Goal: Task Accomplishment & Management: Manage account settings

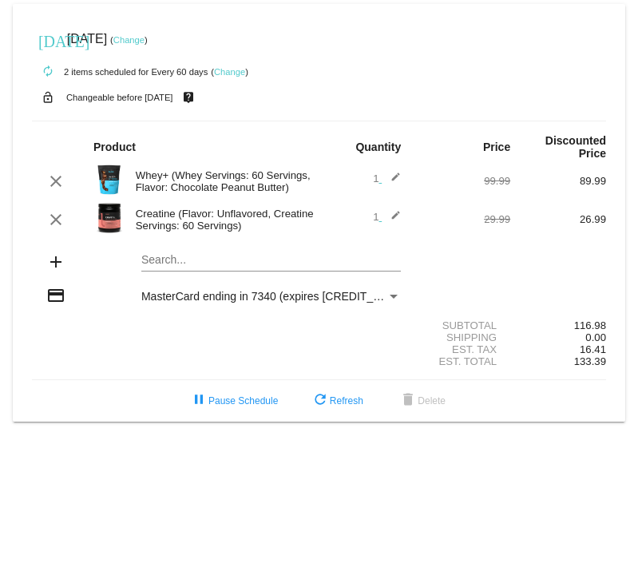
click at [189, 265] on mat-card "[DATE] [DATE] ( Change ) autorenew 2 items scheduled for Every 60 days ( Change…" at bounding box center [319, 213] width 613 height 418
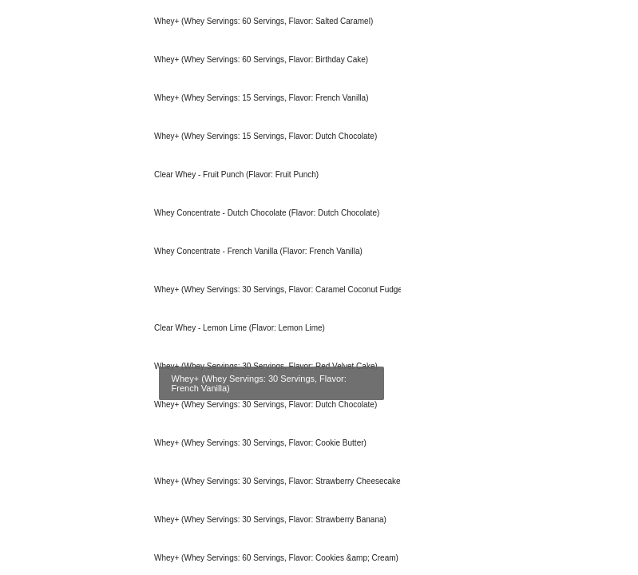
scroll to position [1230, 0]
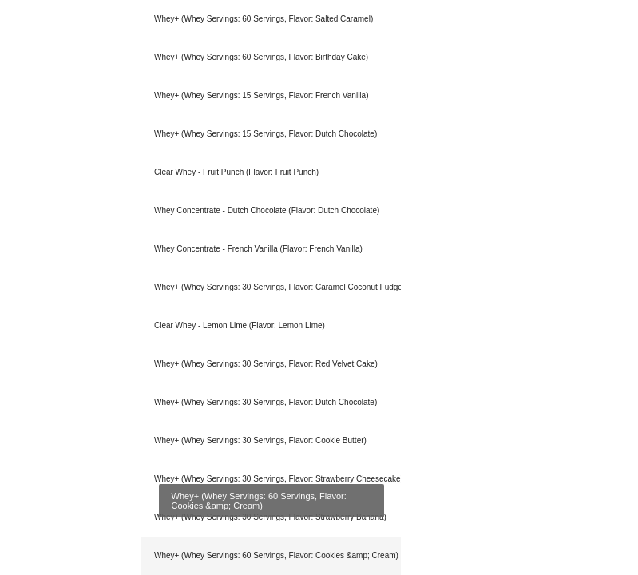
type input "whey"
click at [292, 562] on div "Whey+ (Whey Servings: 60 Servings, Flavor: Cookies &amp; Cream)" at bounding box center [271, 556] width 260 height 38
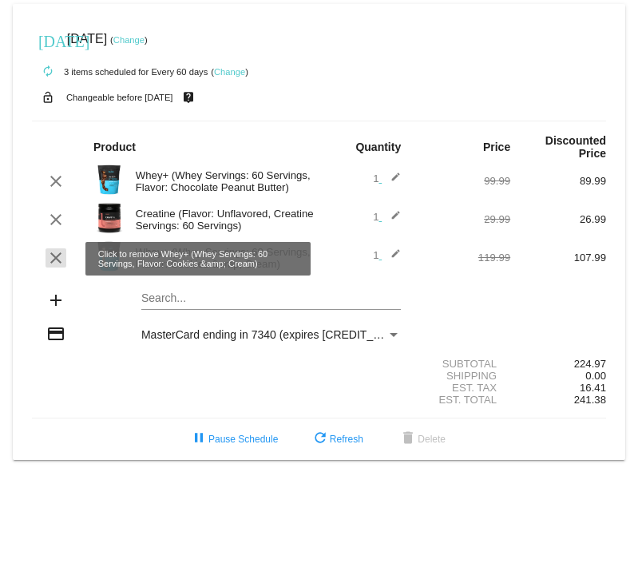
click at [56, 257] on mat-icon "clear" at bounding box center [55, 258] width 19 height 19
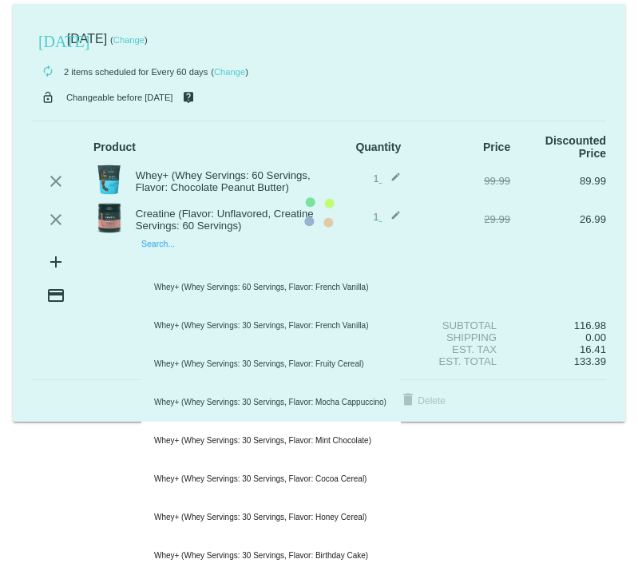
click at [173, 265] on mat-card "[DATE] [DATE] ( Change ) autorenew 2 items scheduled for Every 60 days ( Change…" at bounding box center [319, 213] width 613 height 418
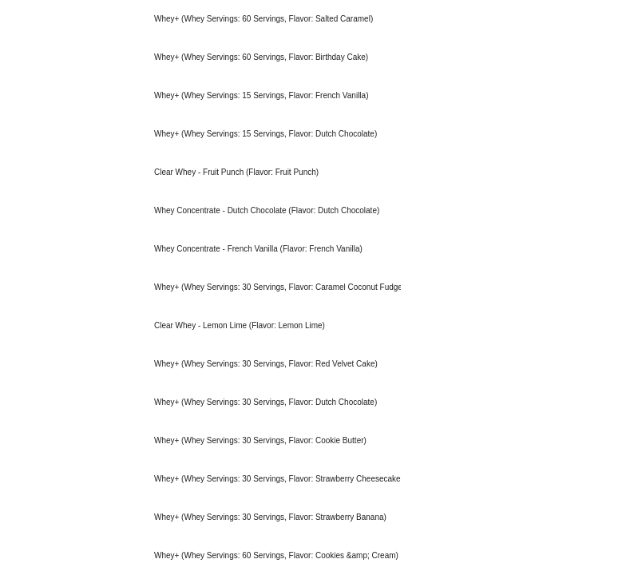
scroll to position [1230, 0]
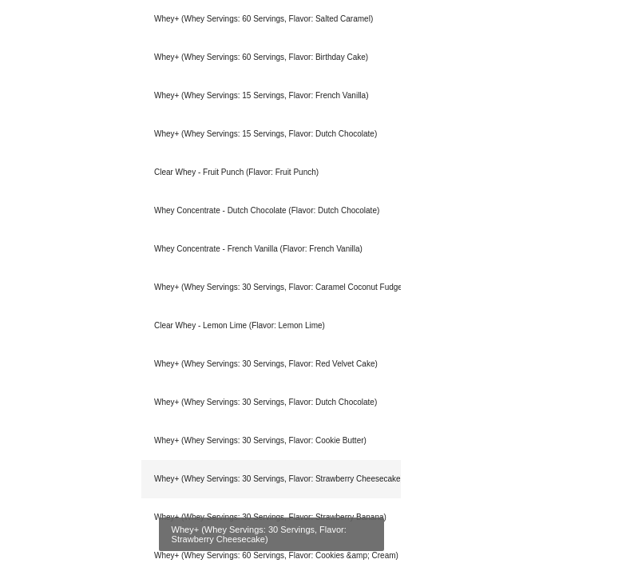
type input "whey"
click at [336, 486] on div "Whey+ (Whey Servings: 30 Servings, Flavor: Strawberry Cheesecake)" at bounding box center [271, 479] width 260 height 38
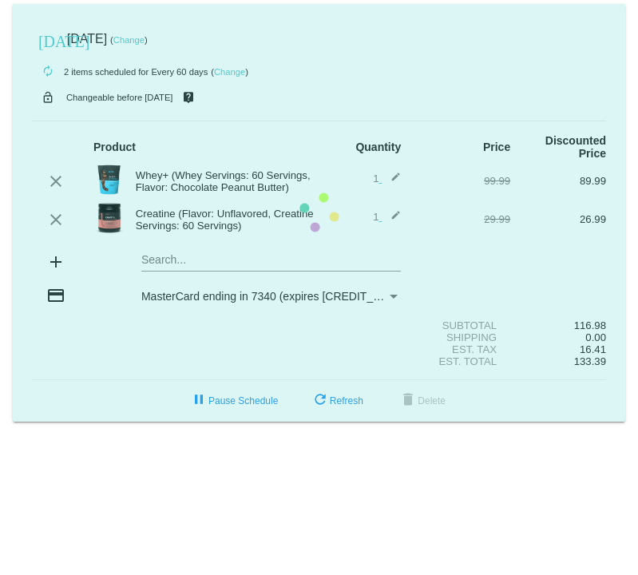
scroll to position [0, 0]
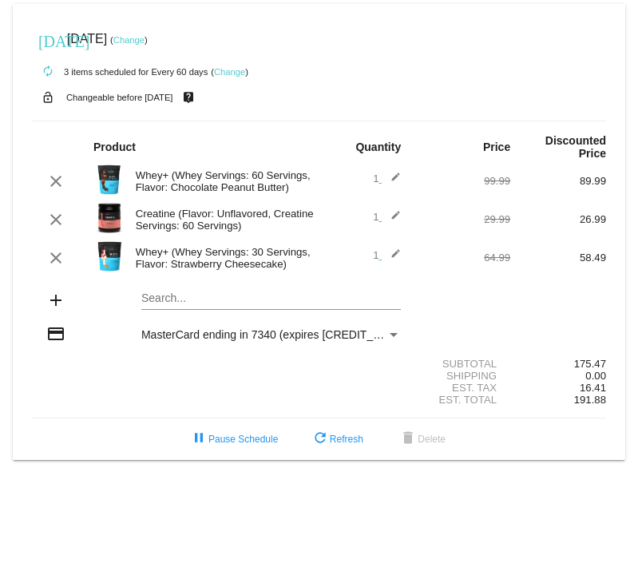
click at [145, 40] on link "Change" at bounding box center [128, 40] width 31 height 10
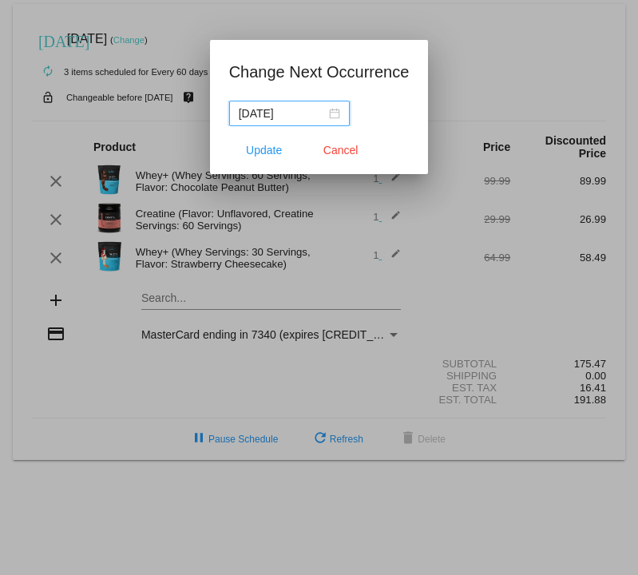
click at [321, 114] on div "[DATE]" at bounding box center [289, 114] width 101 height 18
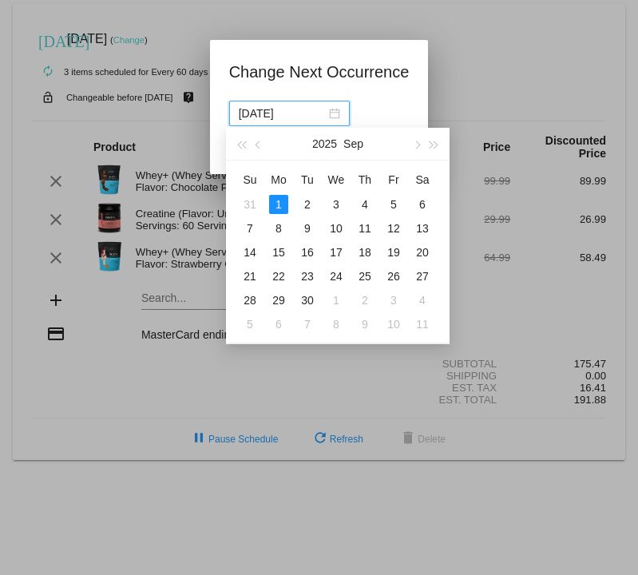
click at [493, 31] on div at bounding box center [319, 287] width 638 height 575
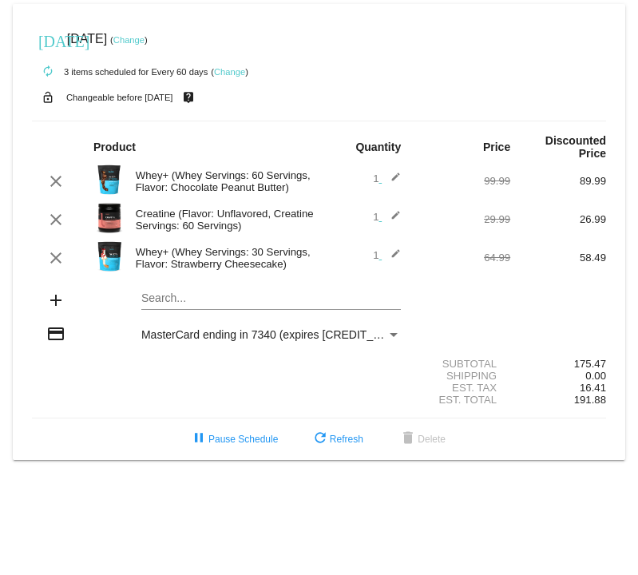
click at [145, 38] on link "Change" at bounding box center [128, 40] width 31 height 10
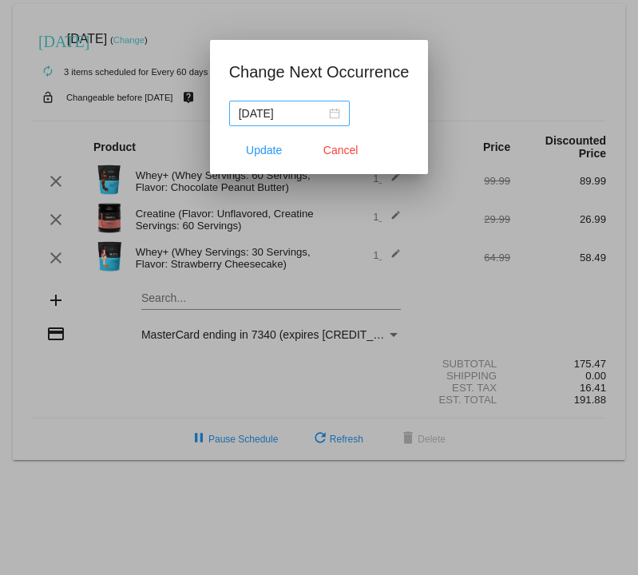
click at [323, 110] on div "[DATE]" at bounding box center [289, 114] width 101 height 18
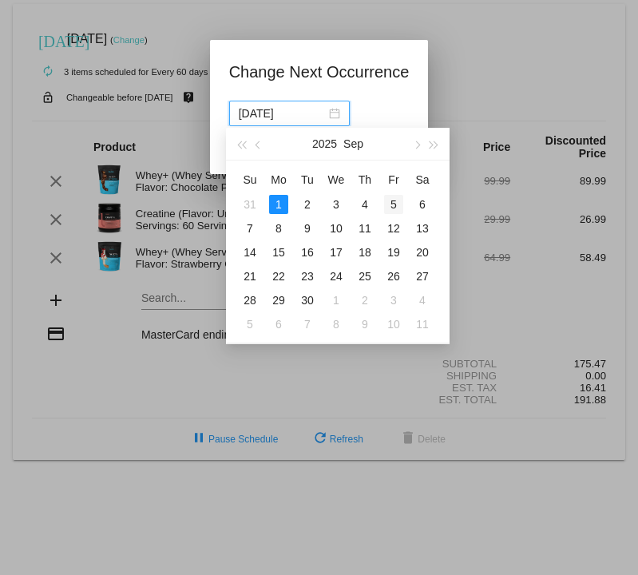
click at [392, 209] on div "5" at bounding box center [393, 204] width 19 height 19
type input "[DATE]"
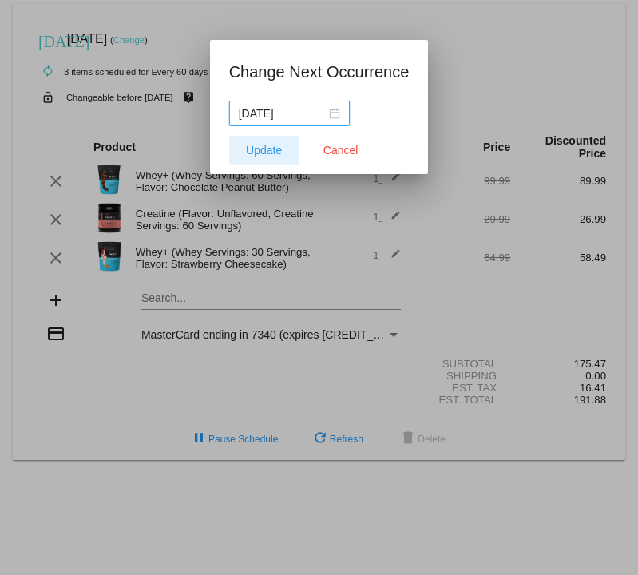
click at [256, 147] on span "Update" at bounding box center [264, 150] width 36 height 13
